Goal: Task Accomplishment & Management: Use online tool/utility

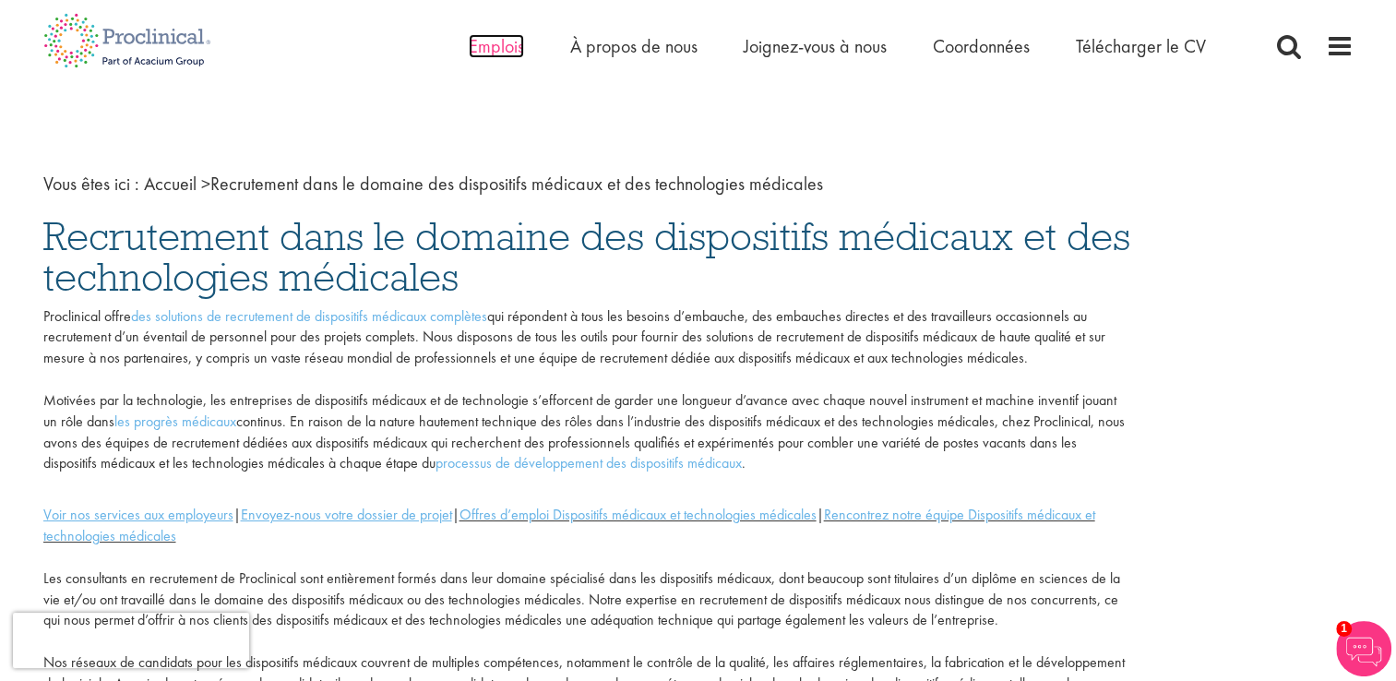
click at [501, 39] on span "Emplois" at bounding box center [496, 46] width 55 height 24
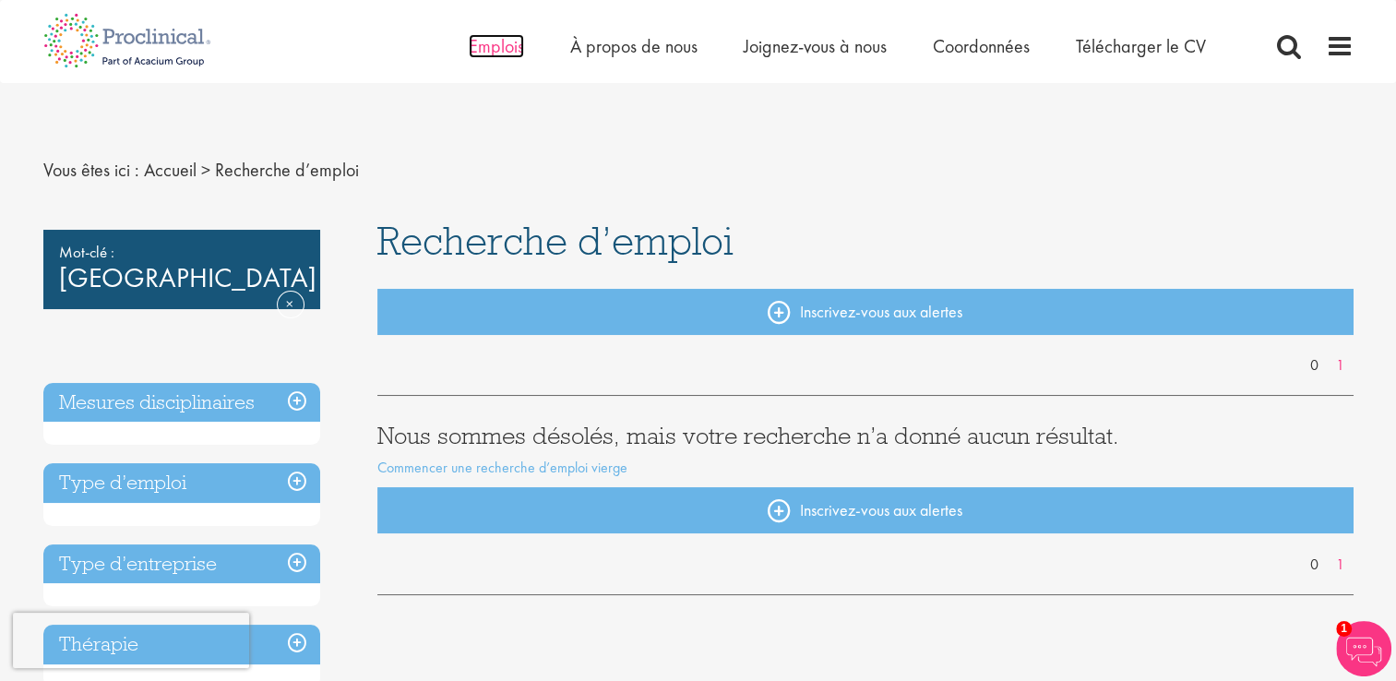
click at [500, 51] on span "Emplois" at bounding box center [496, 46] width 55 height 24
click at [284, 291] on link "Supprimer" at bounding box center [291, 318] width 28 height 54
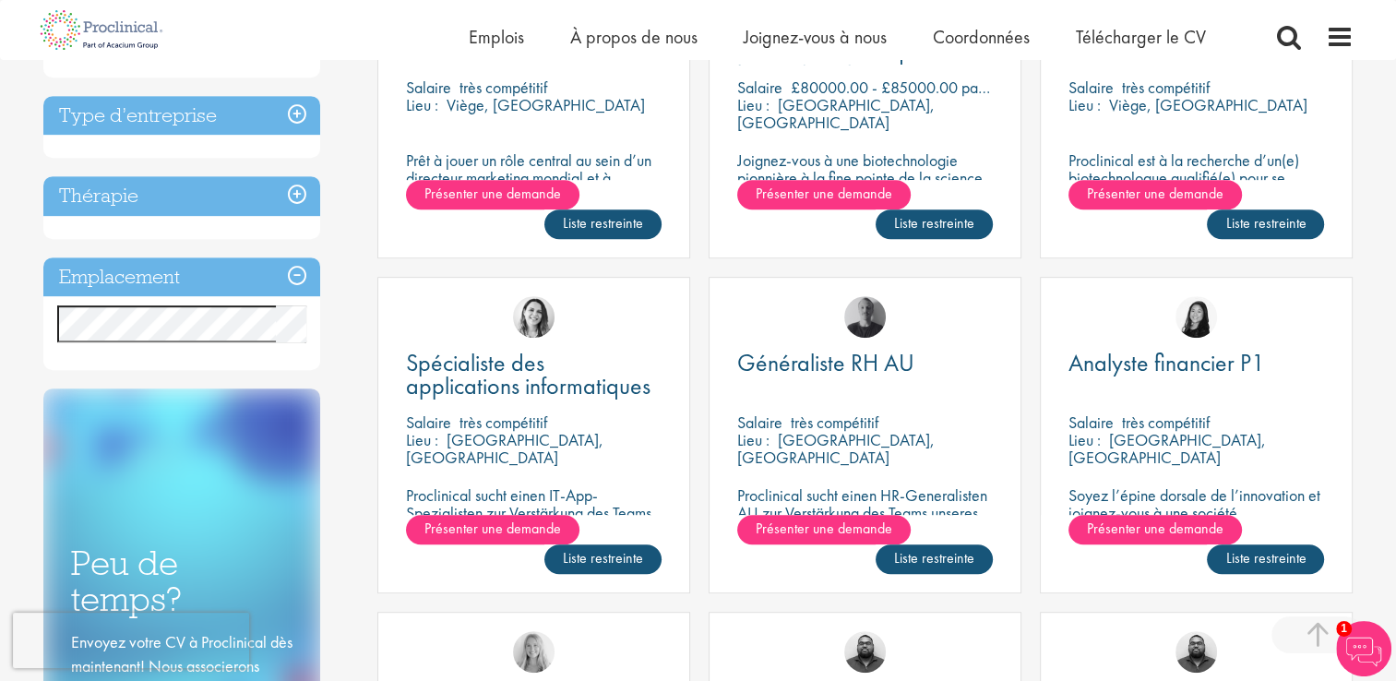
scroll to position [912, 0]
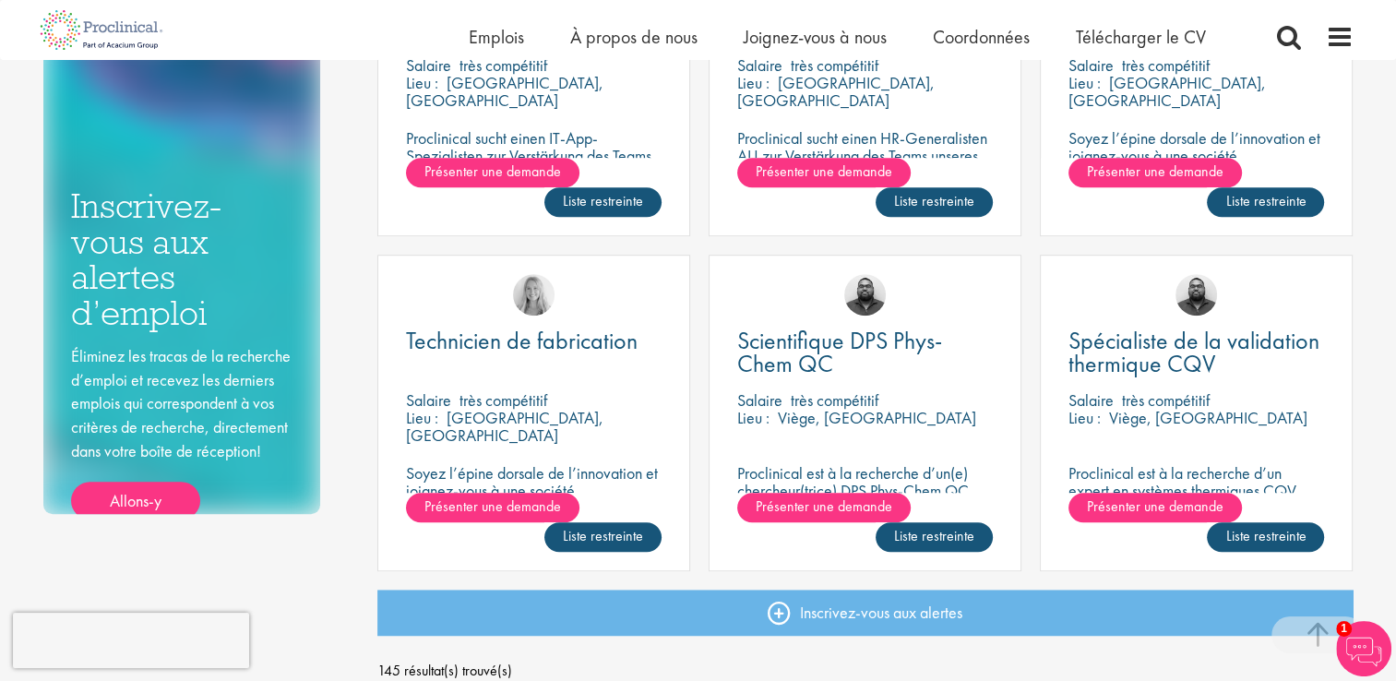
scroll to position [1164, 0]
